Goal: Transaction & Acquisition: Purchase product/service

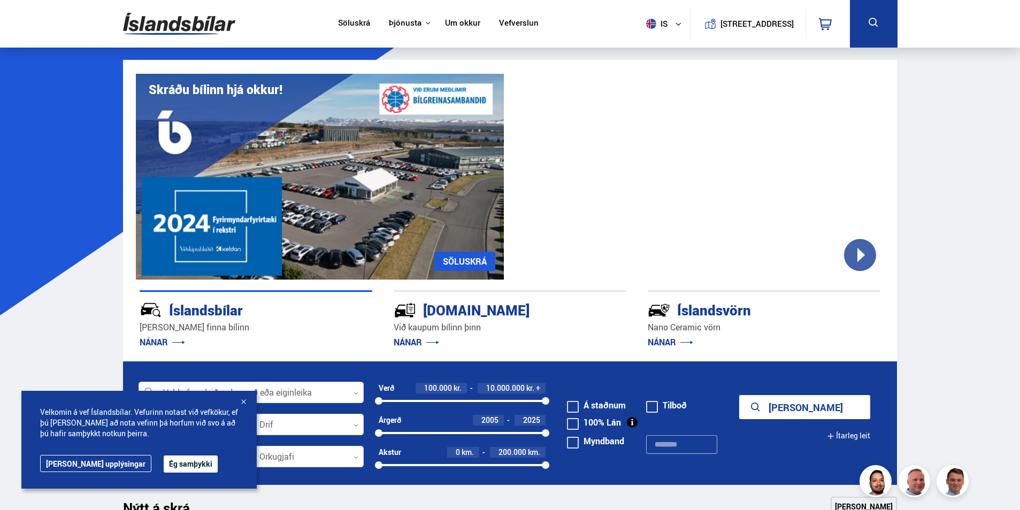
scroll to position [1640, 0]
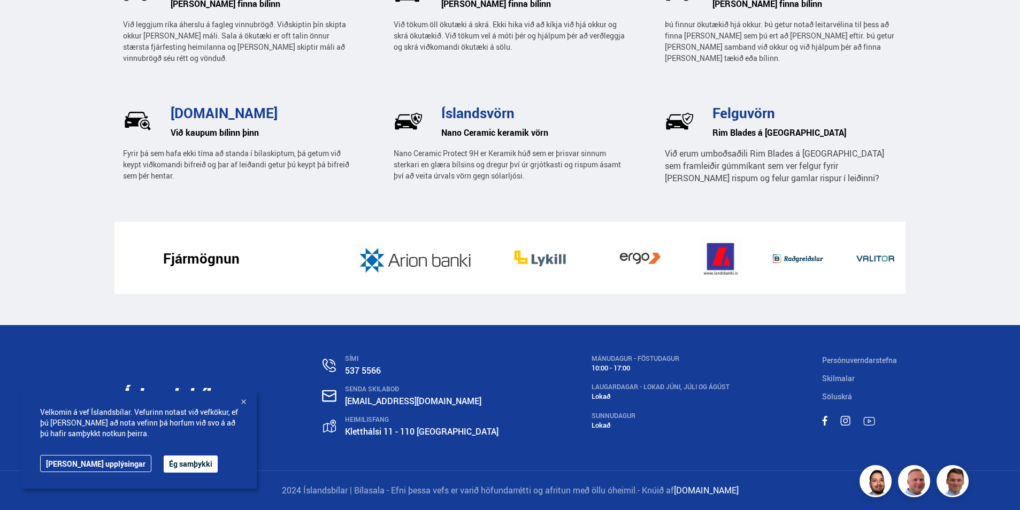
click at [164, 464] on button "Ég samþykki" at bounding box center [191, 464] width 54 height 17
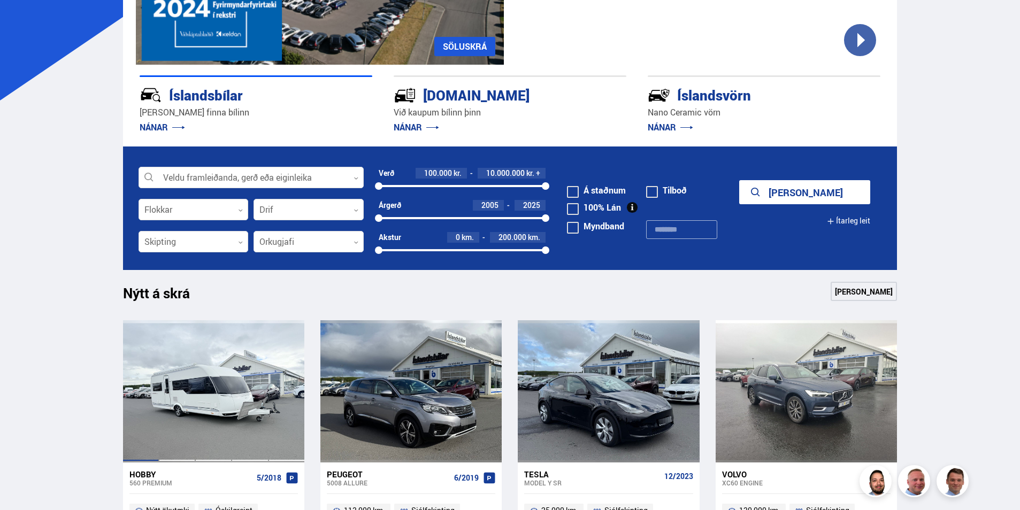
scroll to position [214, 0]
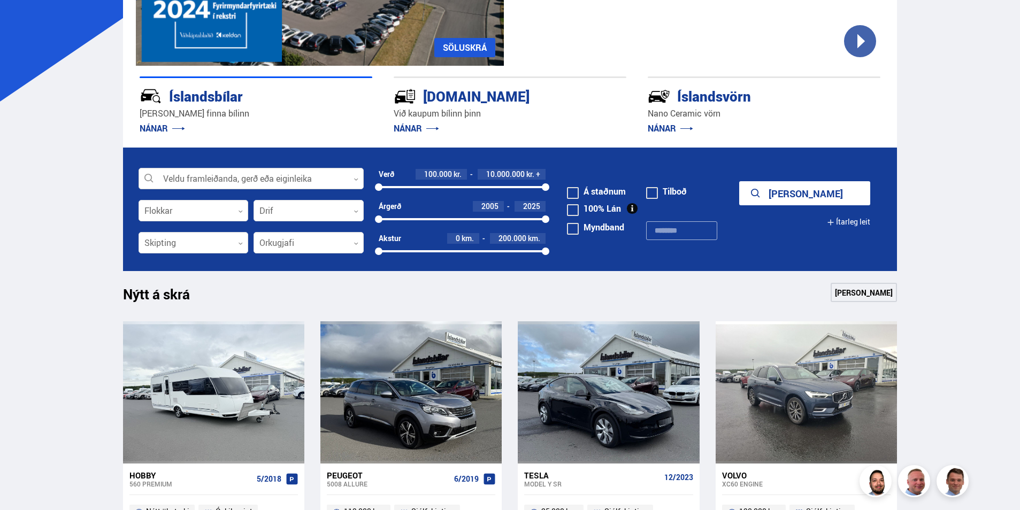
click at [338, 171] on div at bounding box center [251, 179] width 225 height 21
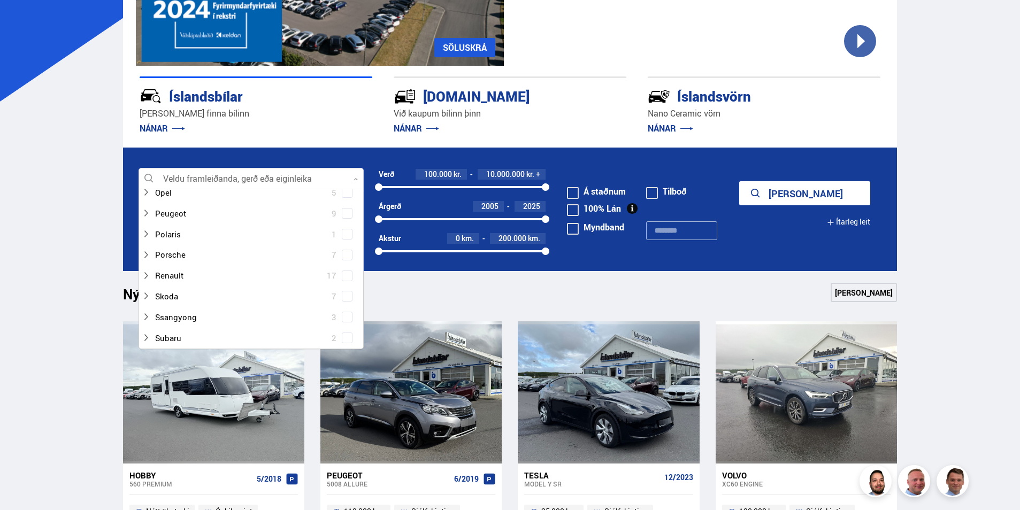
scroll to position [589, 0]
click at [147, 273] on icon at bounding box center [146, 273] width 9 height 9
click at [347, 218] on span at bounding box center [347, 219] width 11 height 11
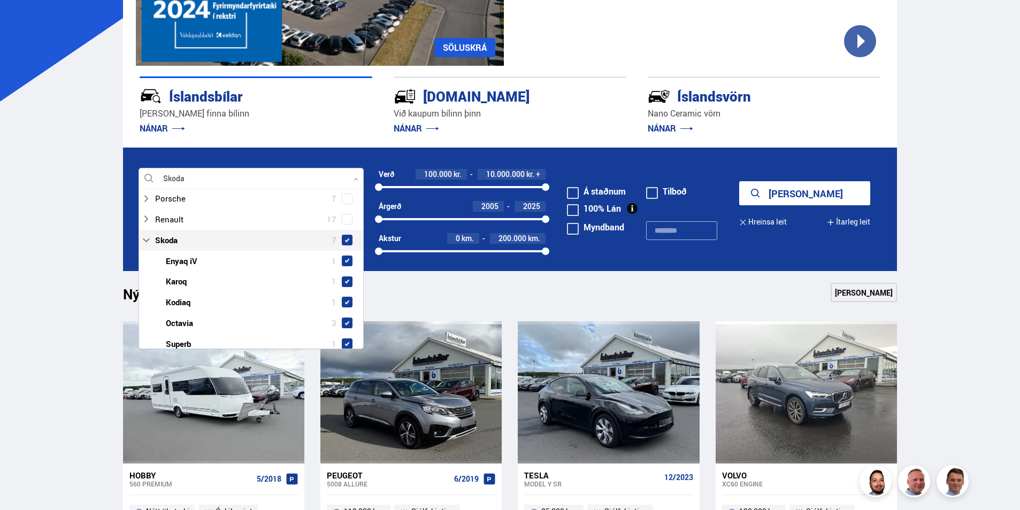
scroll to position [663, 0]
click at [721, 252] on form "Skoda Veldu framleiðanda, gerð eða eiginleika 6 Hreinsa valið Audi 14 BMW 17 Ci…" at bounding box center [510, 210] width 775 height 124
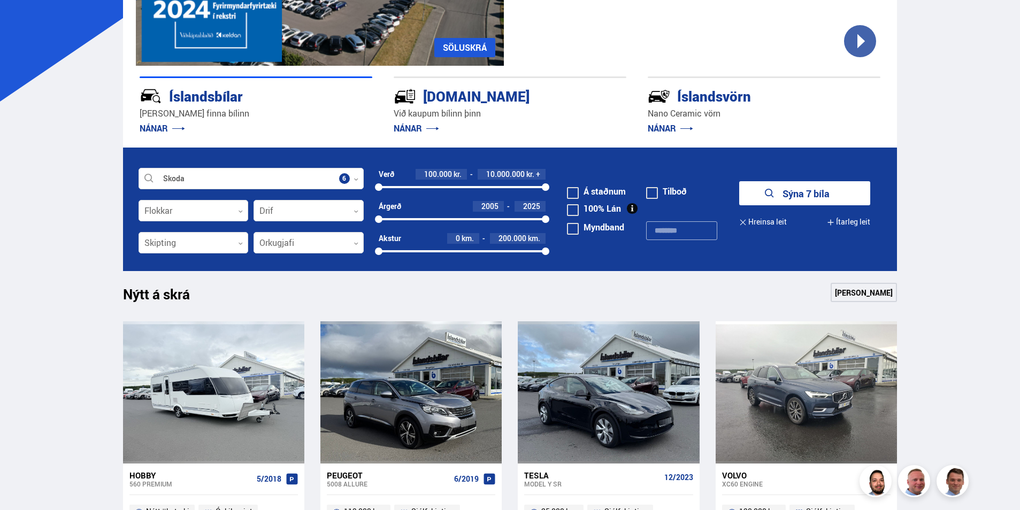
click at [863, 301] on link "[PERSON_NAME]" at bounding box center [864, 292] width 66 height 19
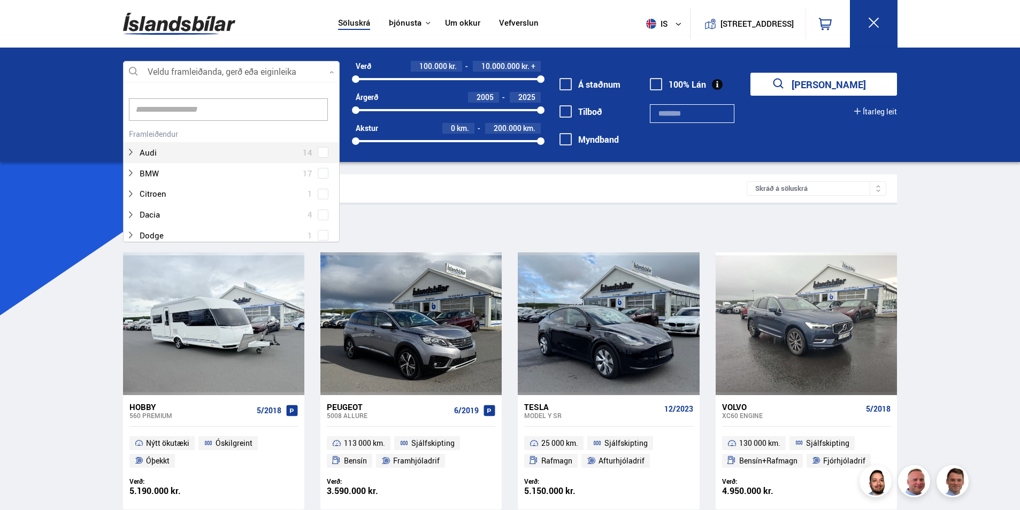
click at [323, 71] on div at bounding box center [231, 72] width 217 height 21
click at [323, 161] on span at bounding box center [323, 166] width 11 height 11
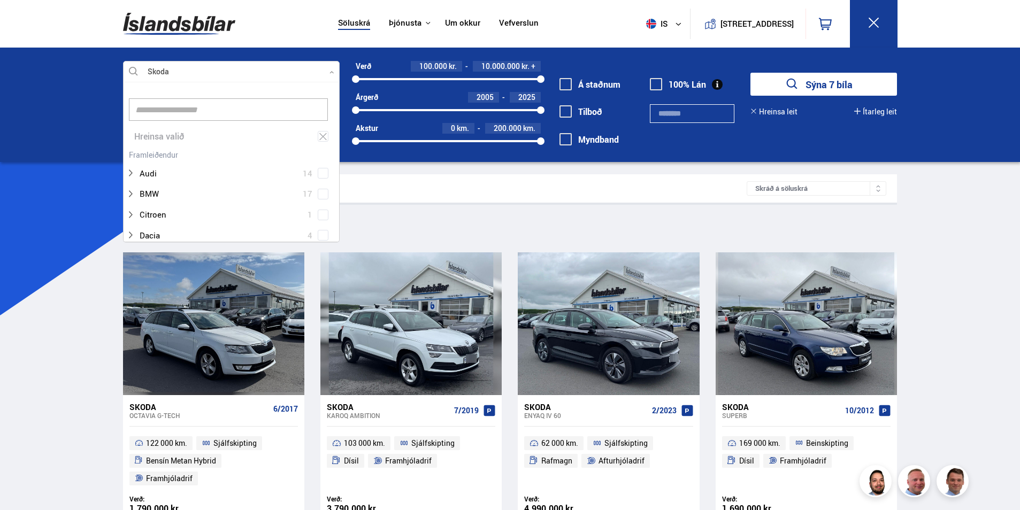
click at [974, 218] on div "Söluskrá Þjónusta Íslandsbílar [DOMAIN_NAME] Íslandsvörn Leiðbeiningar Um okkur…" at bounding box center [510, 517] width 1020 height 1035
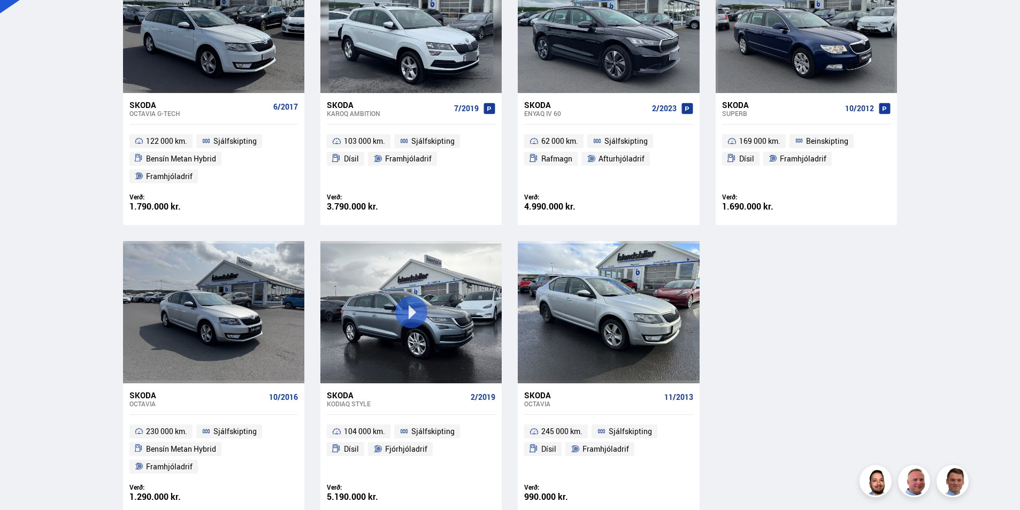
scroll to position [321, 0]
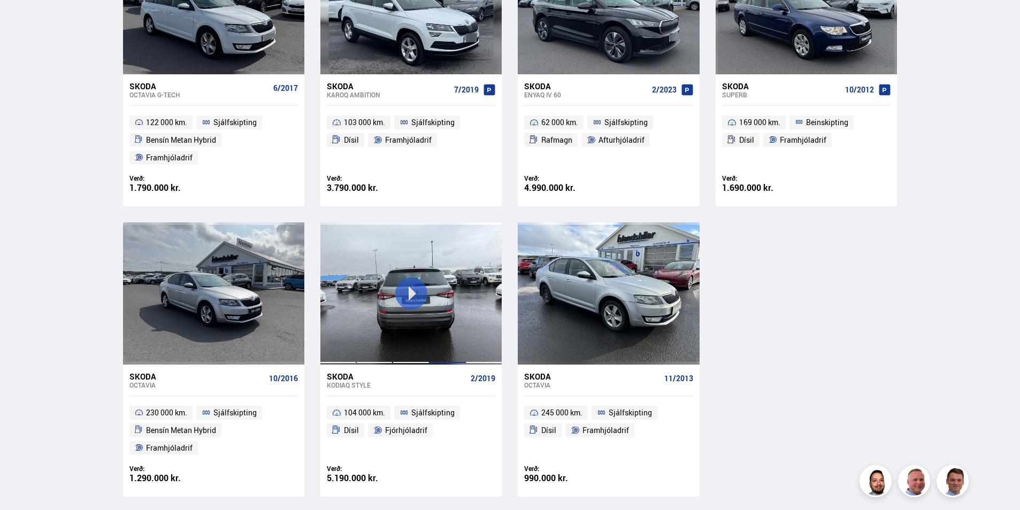
click at [439, 297] on div at bounding box center [448, 294] width 36 height 142
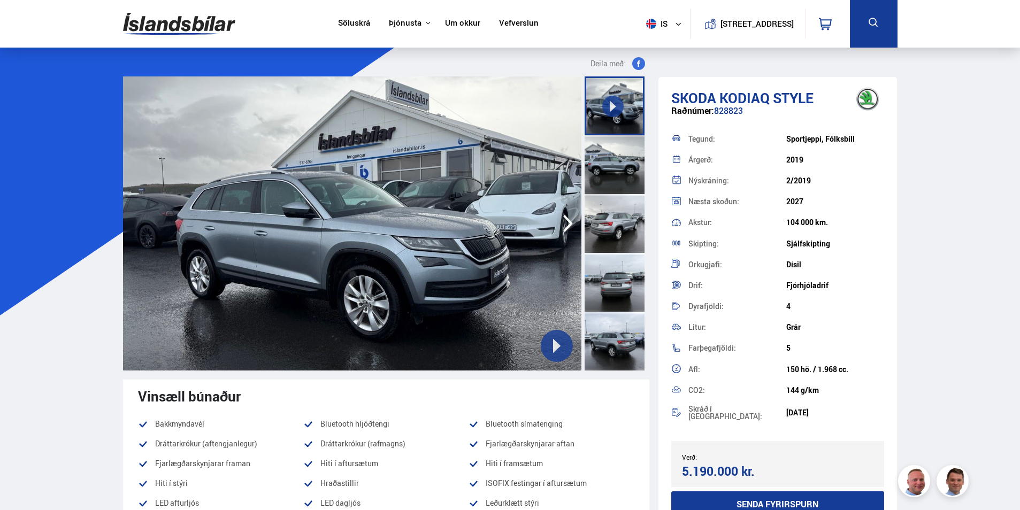
click at [570, 224] on icon "button" at bounding box center [568, 224] width 10 height 18
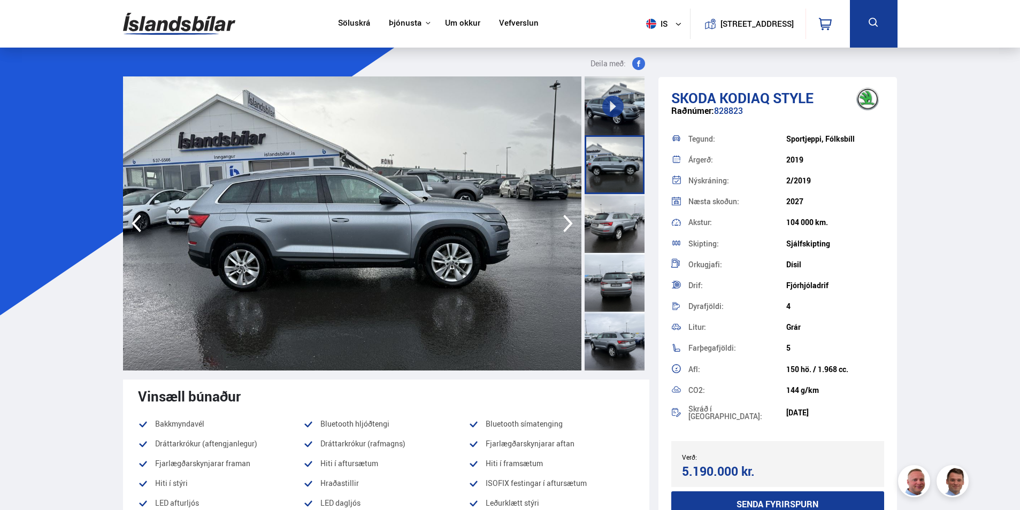
click at [570, 224] on icon "button" at bounding box center [568, 224] width 10 height 18
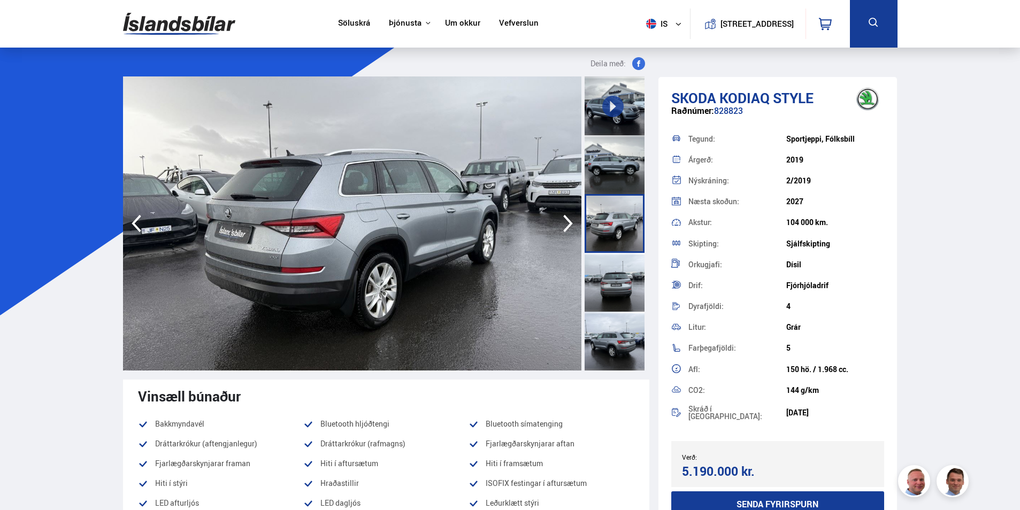
click at [570, 224] on icon "button" at bounding box center [568, 224] width 10 height 18
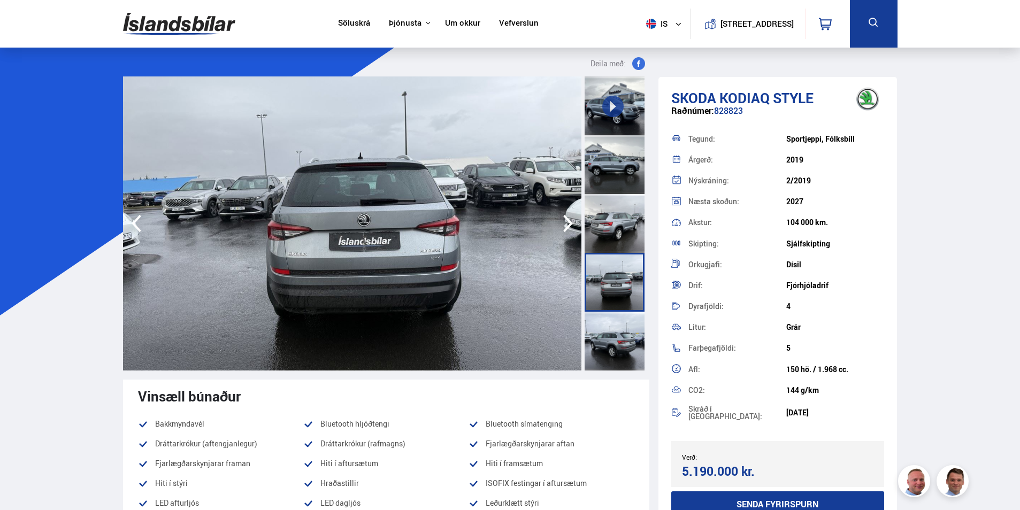
click at [570, 224] on icon "button" at bounding box center [568, 224] width 10 height 18
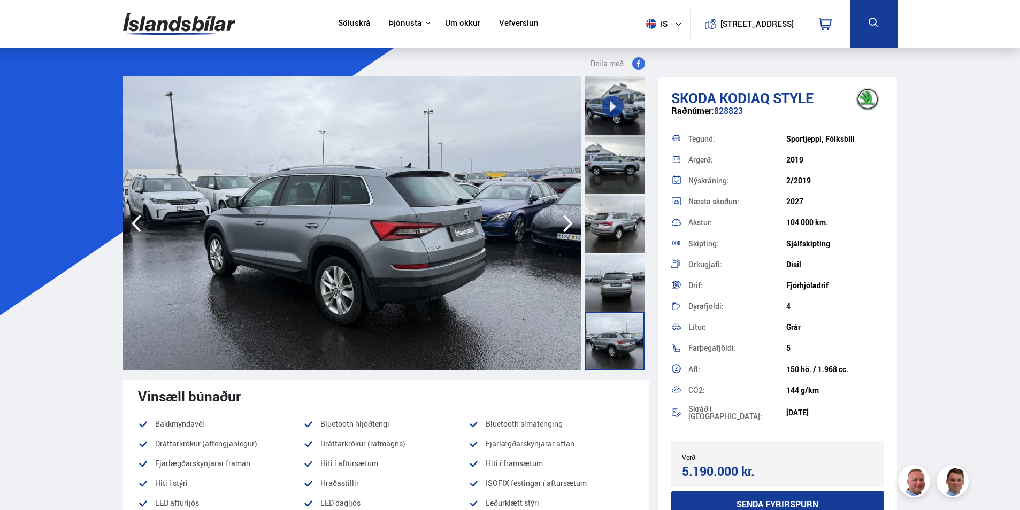
click at [570, 224] on icon "button" at bounding box center [568, 224] width 10 height 18
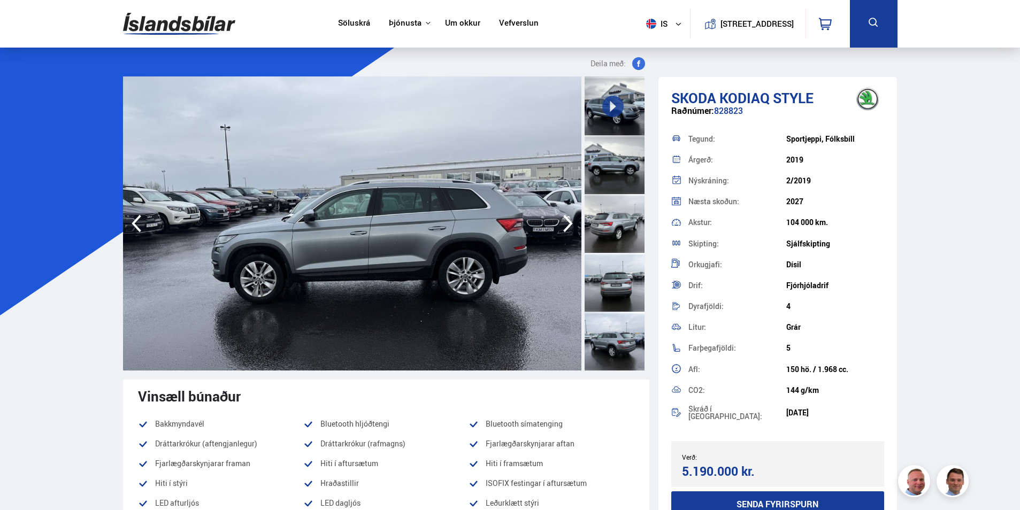
click at [570, 224] on icon "button" at bounding box center [568, 224] width 10 height 18
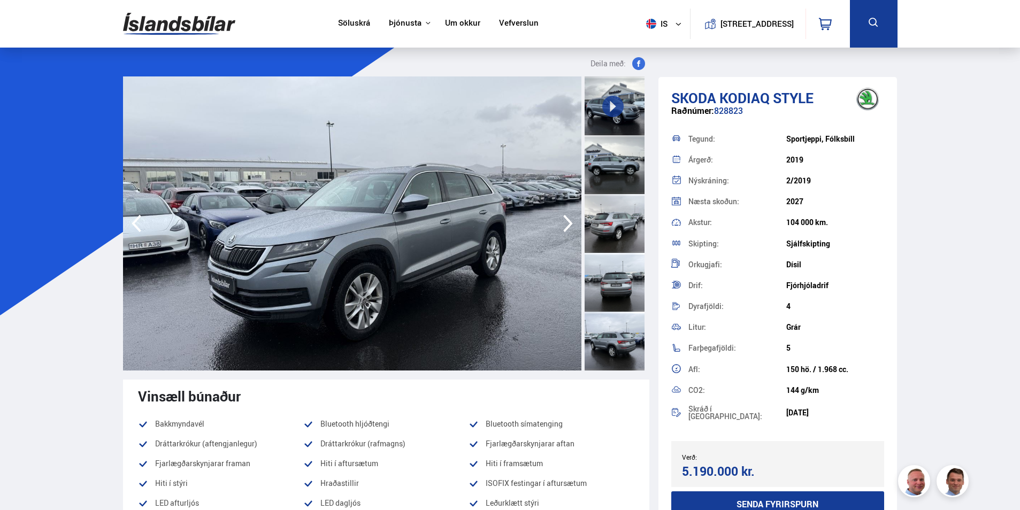
click at [570, 224] on icon "button" at bounding box center [568, 224] width 10 height 18
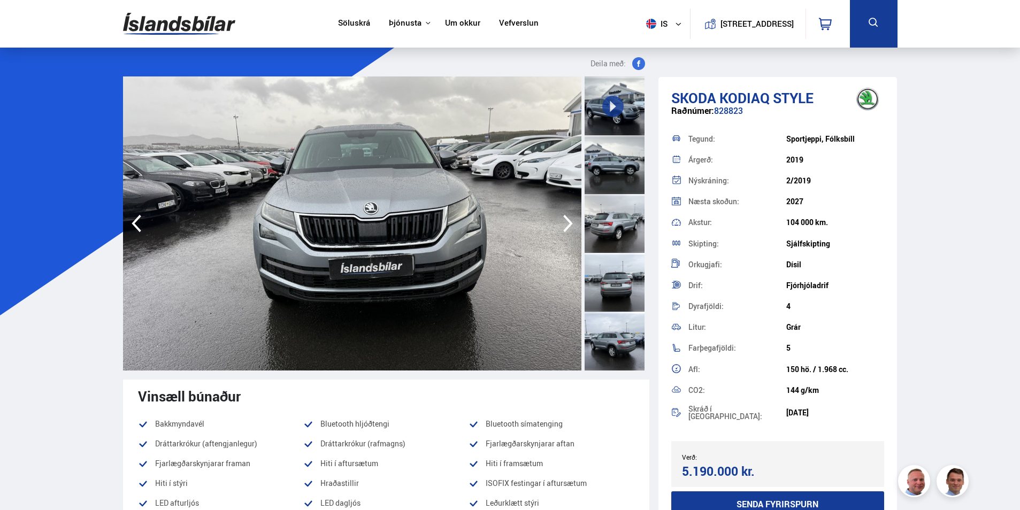
click at [570, 224] on icon "button" at bounding box center [568, 224] width 10 height 18
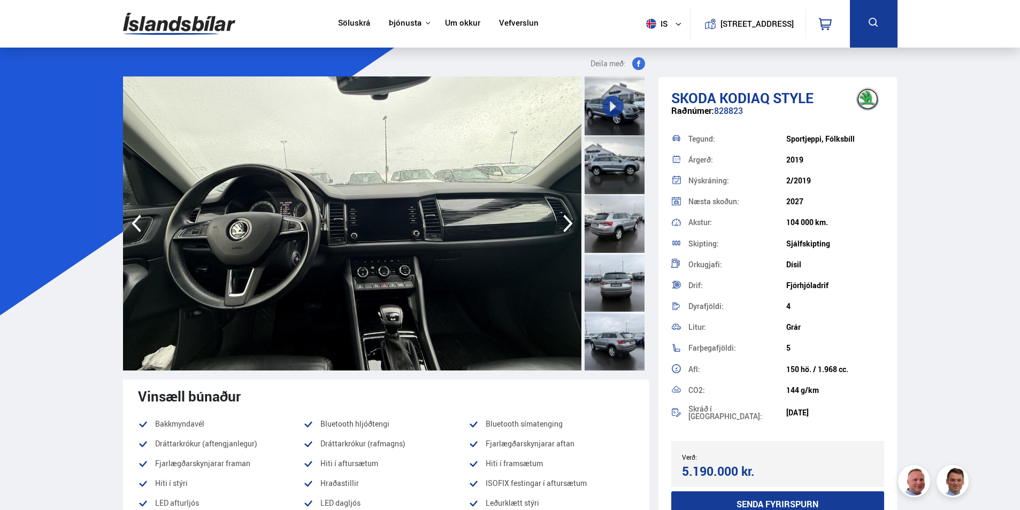
click at [570, 224] on icon "button" at bounding box center [568, 224] width 10 height 18
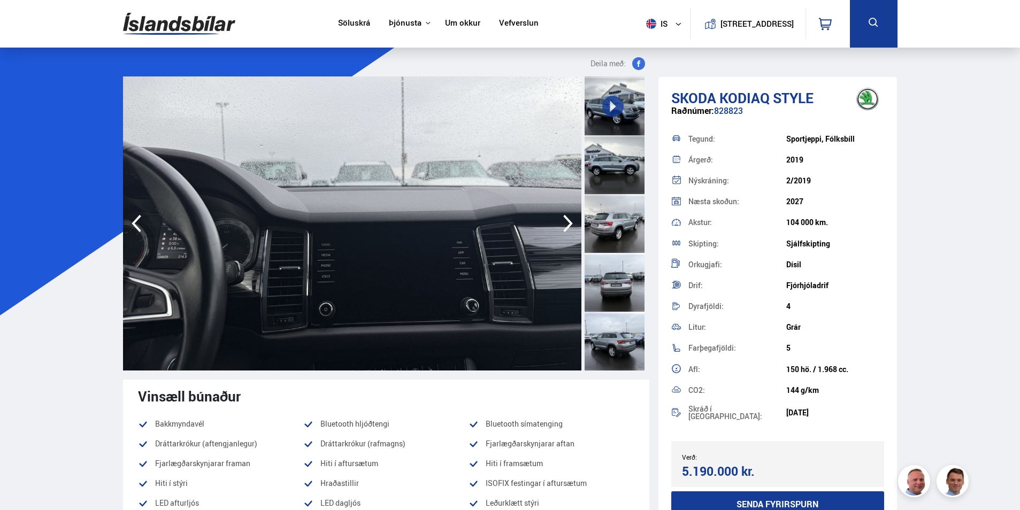
click at [570, 224] on icon "button" at bounding box center [568, 224] width 10 height 18
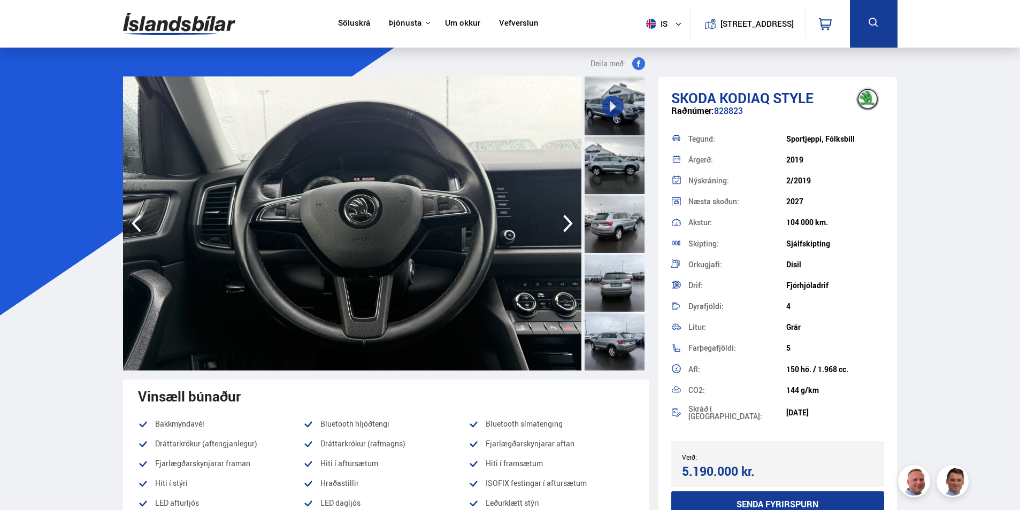
click at [570, 224] on icon "button" at bounding box center [568, 224] width 10 height 18
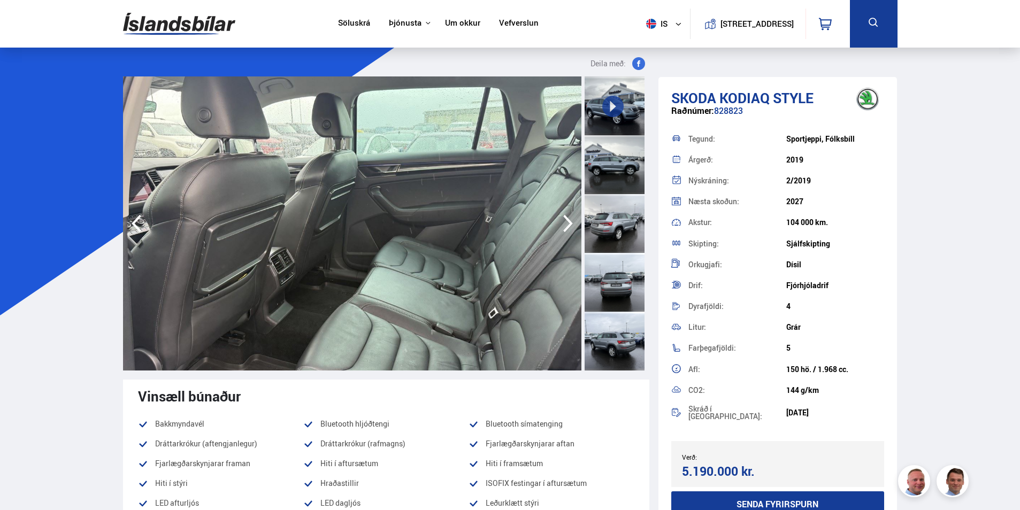
click at [570, 224] on icon "button" at bounding box center [568, 224] width 10 height 18
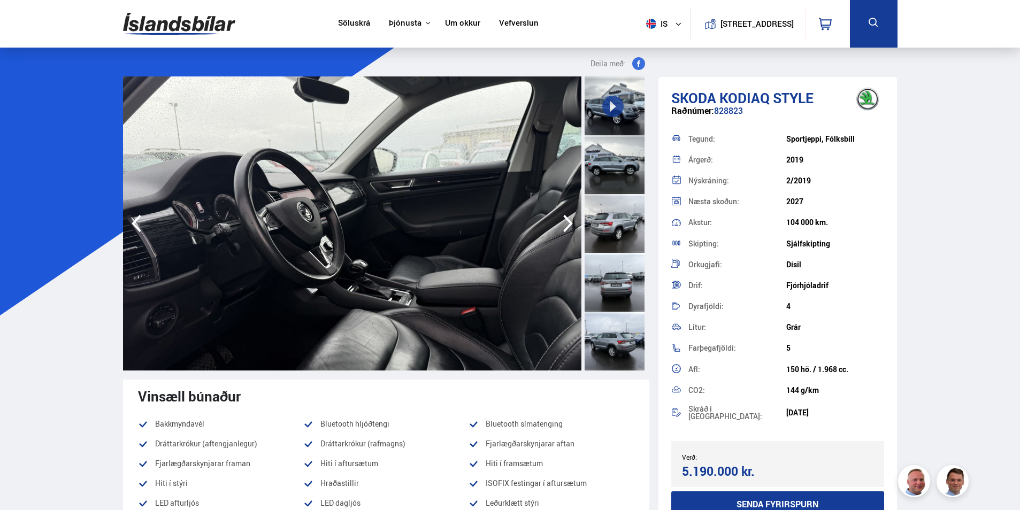
click at [570, 224] on icon "button" at bounding box center [568, 224] width 10 height 18
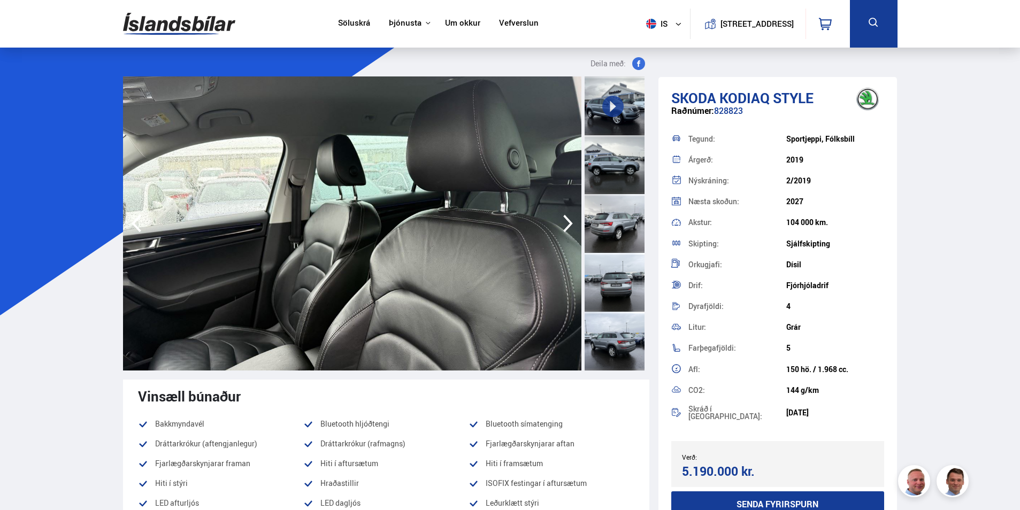
click at [570, 224] on icon "button" at bounding box center [568, 224] width 10 height 18
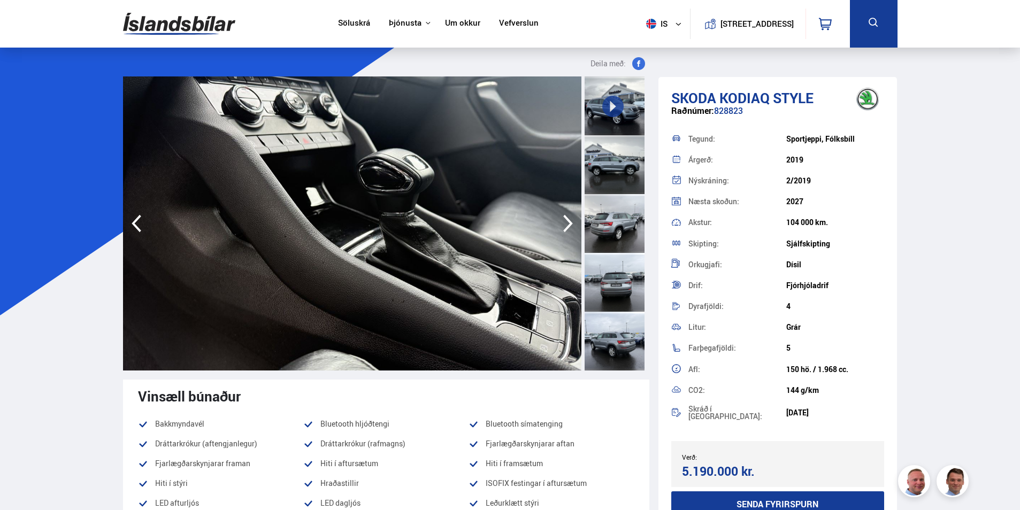
click at [570, 224] on icon "button" at bounding box center [568, 224] width 10 height 18
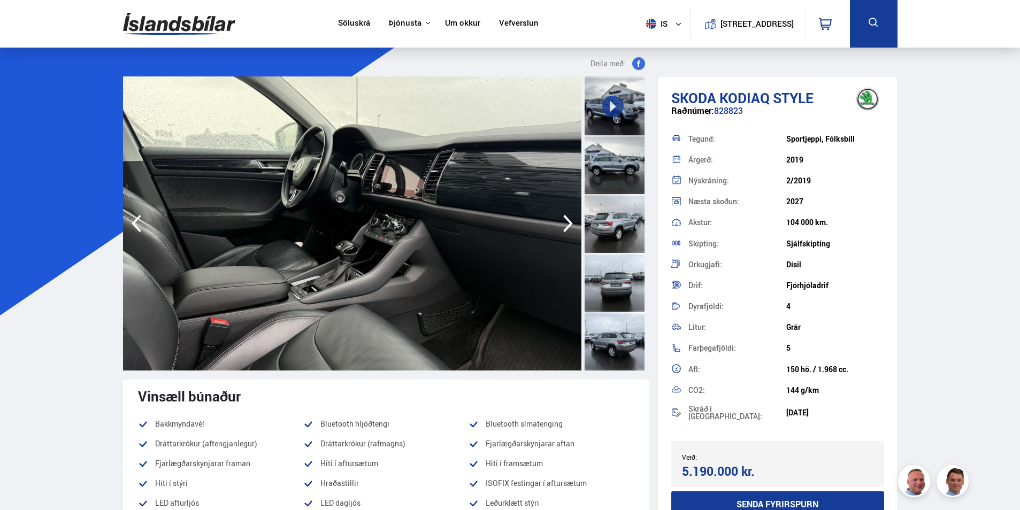
click at [135, 230] on icon "button" at bounding box center [136, 224] width 21 height 26
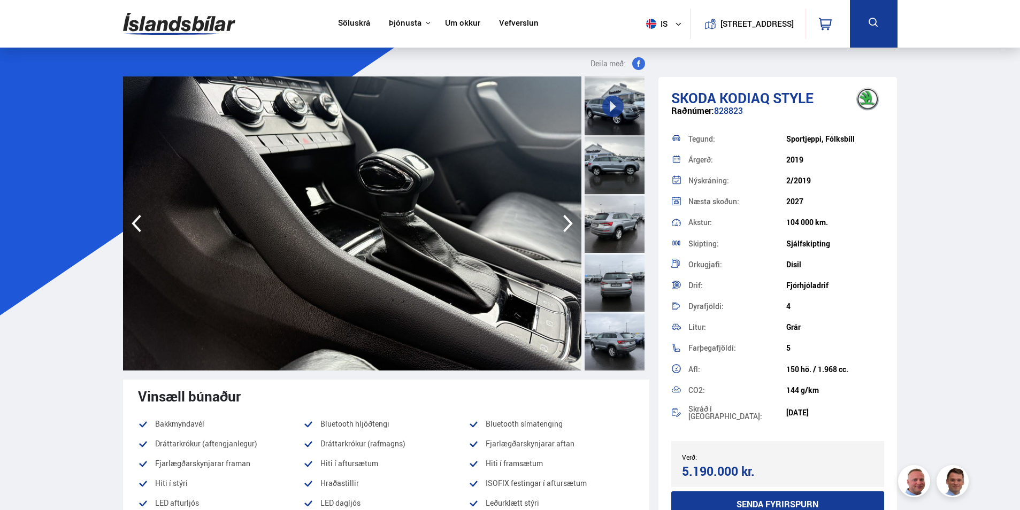
click at [564, 224] on icon "button" at bounding box center [568, 224] width 21 height 26
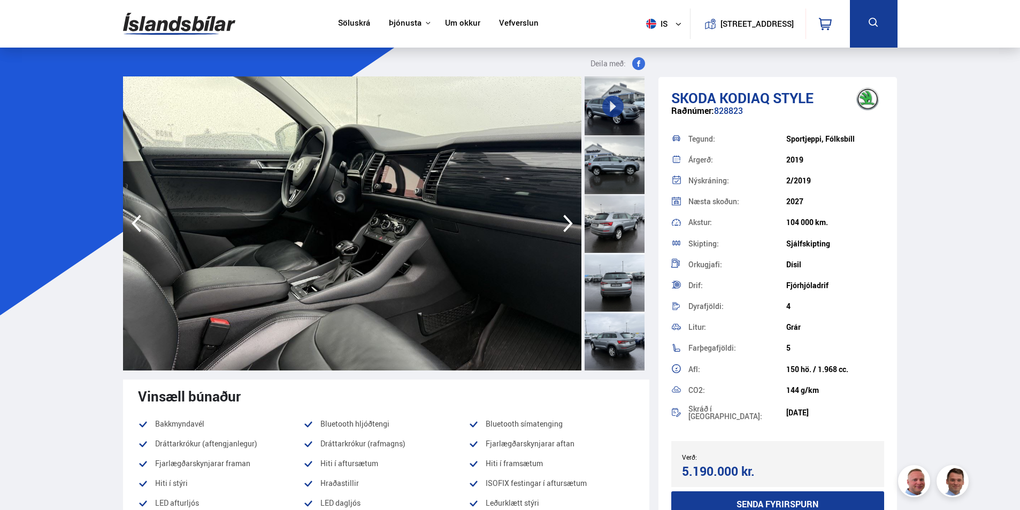
click at [564, 224] on icon "button" at bounding box center [568, 224] width 21 height 26
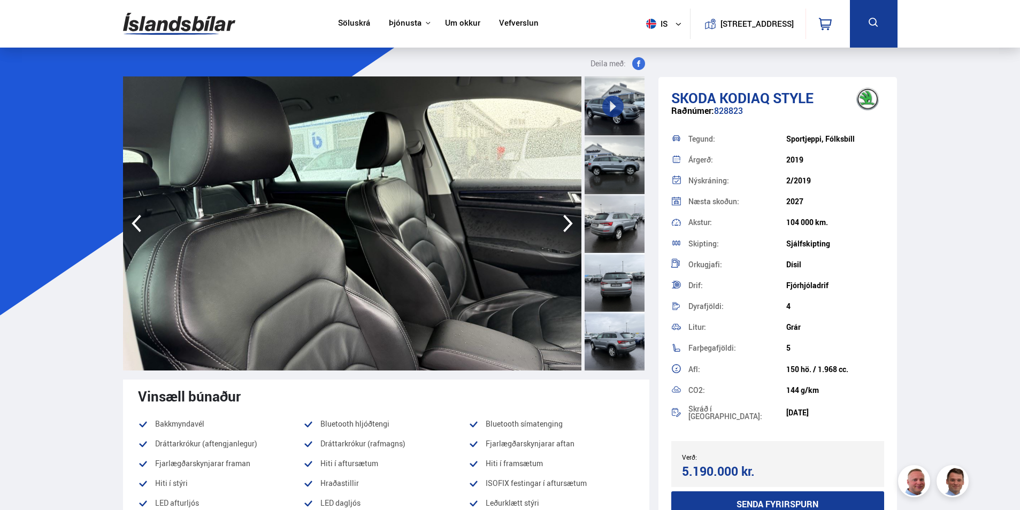
click at [564, 224] on icon "button" at bounding box center [568, 224] width 21 height 26
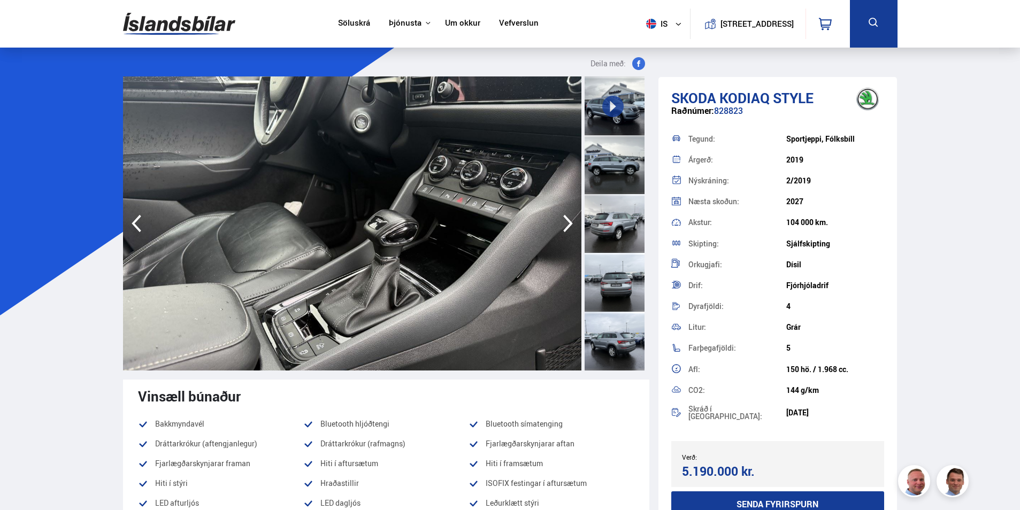
click at [564, 224] on icon "button" at bounding box center [568, 224] width 21 height 26
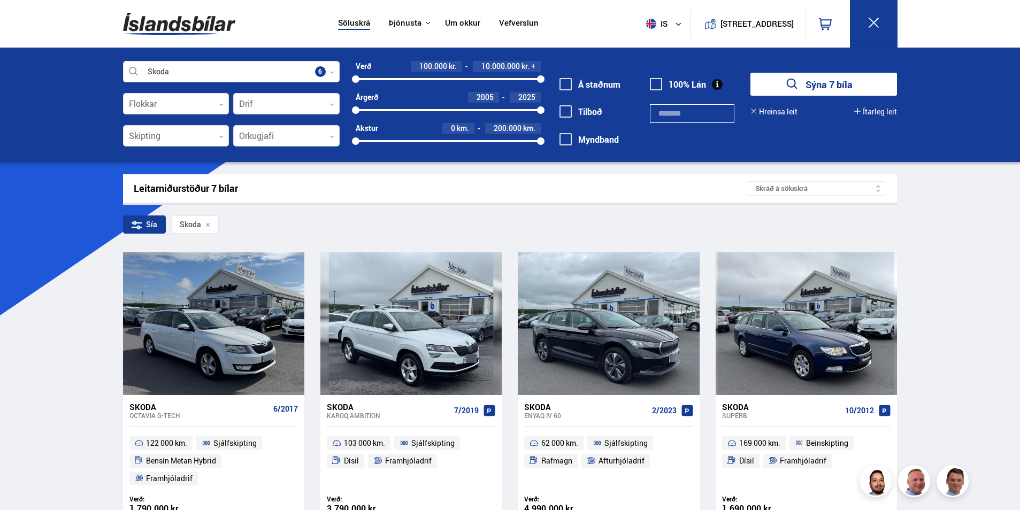
click at [186, 22] on img at bounding box center [179, 23] width 112 height 35
